Goal: Transaction & Acquisition: Subscribe to service/newsletter

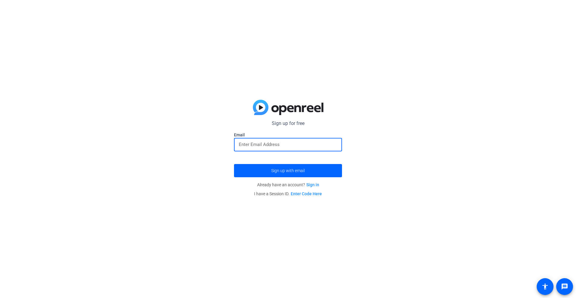
click at [295, 143] on input "email" at bounding box center [288, 144] width 98 height 7
type input "b"
click at [309, 172] on span "submit" at bounding box center [288, 170] width 108 height 14
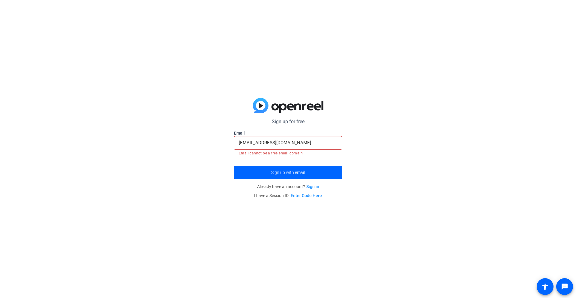
click at [285, 142] on input "[EMAIL_ADDRESS][DOMAIN_NAME]" at bounding box center [288, 142] width 98 height 7
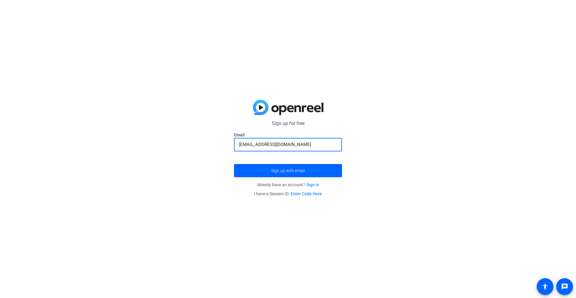
type input "[EMAIL_ADDRESS][DOMAIN_NAME]"
click at [234, 164] on button "Sign up with email" at bounding box center [288, 170] width 108 height 13
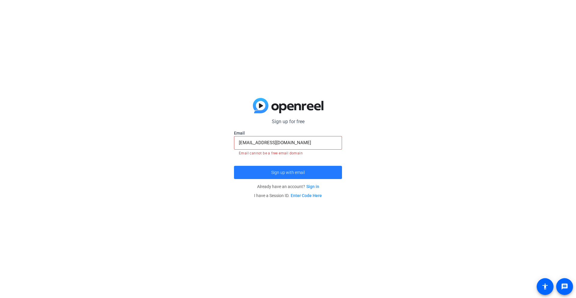
click at [310, 168] on span "submit" at bounding box center [288, 172] width 108 height 14
drag, startPoint x: 309, startPoint y: 135, endPoint x: 307, endPoint y: 140, distance: 5.6
click at [308, 137] on form "Sign up for free Email [EMAIL_ADDRESS][DOMAIN_NAME] Email cannot be a free emai…" at bounding box center [288, 148] width 108 height 61
drag, startPoint x: 306, startPoint y: 141, endPoint x: 187, endPoint y: 127, distance: 120.3
click at [187, 127] on div "Sign up for free Email [EMAIL_ADDRESS][DOMAIN_NAME] Email cannot be a free emai…" at bounding box center [288, 149] width 576 height 298
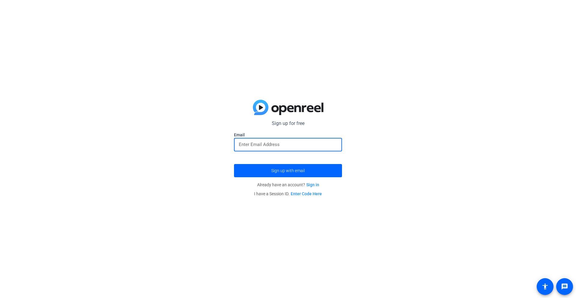
click at [266, 140] on div at bounding box center [288, 145] width 98 height 14
click at [290, 167] on span "submit" at bounding box center [288, 170] width 108 height 14
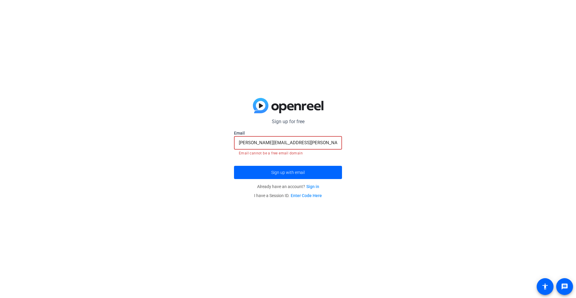
drag, startPoint x: 300, startPoint y: 143, endPoint x: 273, endPoint y: 142, distance: 26.7
click at [273, 142] on input "[PERSON_NAME][EMAIL_ADDRESS][PERSON_NAME][DOMAIN_NAME]" at bounding box center [288, 142] width 98 height 7
drag, startPoint x: 253, startPoint y: 147, endPoint x: 246, endPoint y: 146, distance: 7.0
click at [246, 146] on div "[PERSON_NAME][EMAIL_ADDRESS][PERSON_NAME][DOMAIN_NAME]" at bounding box center [288, 143] width 98 height 14
drag, startPoint x: 311, startPoint y: 146, endPoint x: 233, endPoint y: 143, distance: 77.8
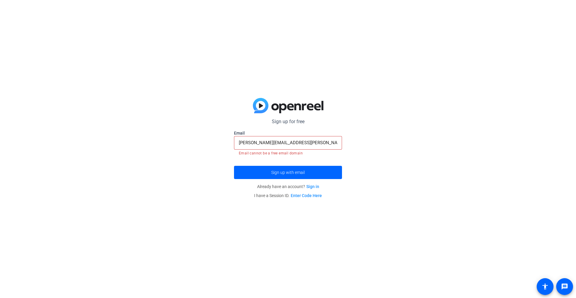
click at [233, 143] on div "Sign up for free [PERSON_NAME][EMAIL_ADDRESS][PERSON_NAME][DOMAIN_NAME] Email […" at bounding box center [288, 149] width 576 height 298
drag, startPoint x: 236, startPoint y: 142, endPoint x: 337, endPoint y: 154, distance: 101.9
click at [337, 154] on mat-form-field "[PERSON_NAME][EMAIL_ADDRESS][PERSON_NAME][DOMAIN_NAME] Email cannot be a free e…" at bounding box center [288, 146] width 108 height 20
drag, startPoint x: 329, startPoint y: 137, endPoint x: 284, endPoint y: 147, distance: 45.5
click at [284, 147] on div "[PERSON_NAME][EMAIL_ADDRESS][PERSON_NAME][DOMAIN_NAME]" at bounding box center [288, 143] width 98 height 14
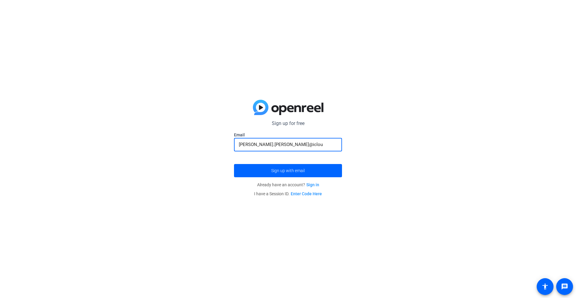
type input "[PERSON_NAME].[PERSON_NAME]@iclou"
drag, startPoint x: 282, startPoint y: 140, endPoint x: 276, endPoint y: 147, distance: 9.0
click at [275, 147] on div "[PERSON_NAME].[PERSON_NAME]@iclou" at bounding box center [288, 145] width 98 height 14
drag, startPoint x: 276, startPoint y: 147, endPoint x: 224, endPoint y: 146, distance: 52.5
click at [224, 146] on div "Sign up for free [PERSON_NAME][EMAIL_ADDRESS][PERSON_NAME][DOMAIN_NAME] Email […" at bounding box center [288, 149] width 576 height 298
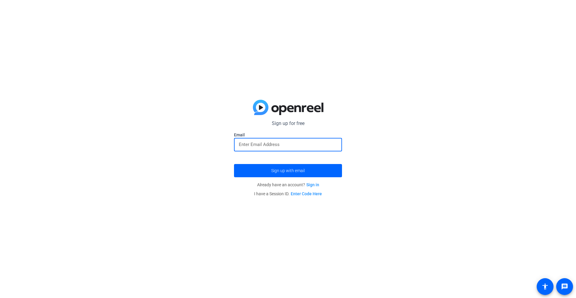
paste input "[PERSON_NAME] ,"
type input "[PERSON_NAME] ,"
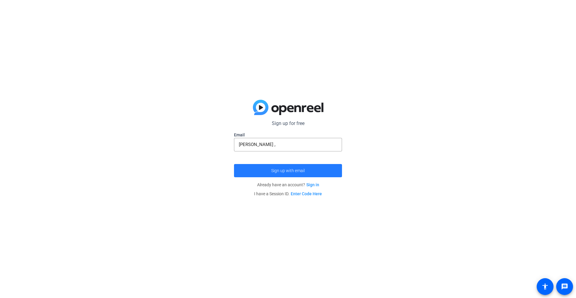
click at [271, 172] on span "submit" at bounding box center [288, 170] width 108 height 14
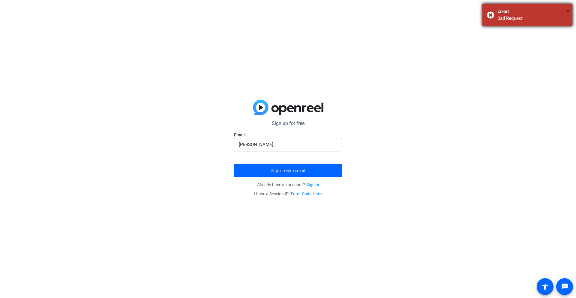
click at [569, 11] on span "×" at bounding box center [568, 10] width 3 height 7
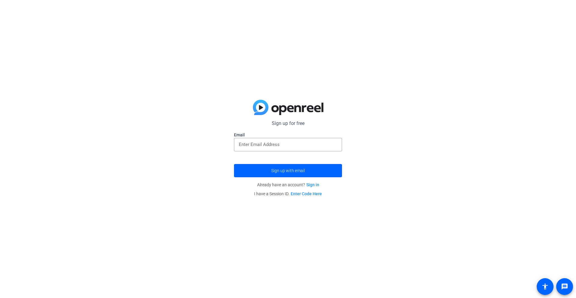
click at [317, 194] on link "Enter Code Here" at bounding box center [306, 193] width 31 height 5
